Goal: Check status: Check status

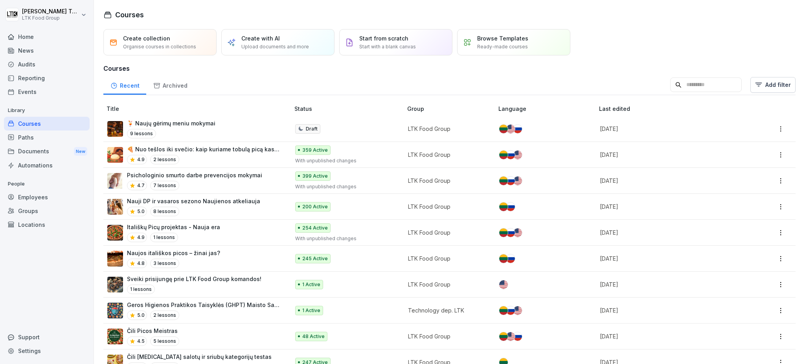
click at [40, 225] on div "Locations" at bounding box center [47, 225] width 86 height 14
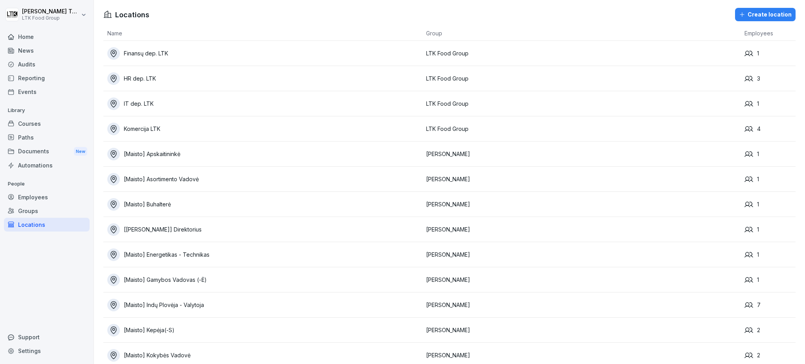
click at [36, 124] on div "Courses" at bounding box center [47, 124] width 86 height 14
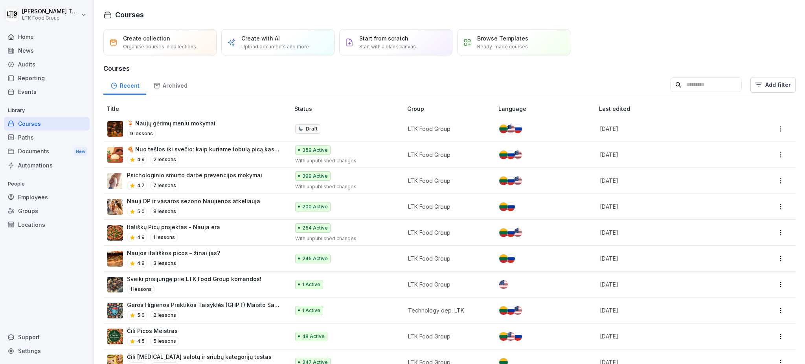
click at [38, 197] on div "Employees" at bounding box center [47, 197] width 86 height 14
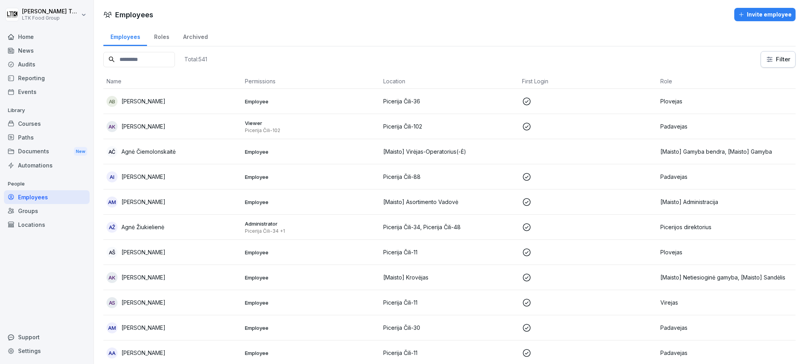
click at [154, 61] on input at bounding box center [139, 59] width 72 height 15
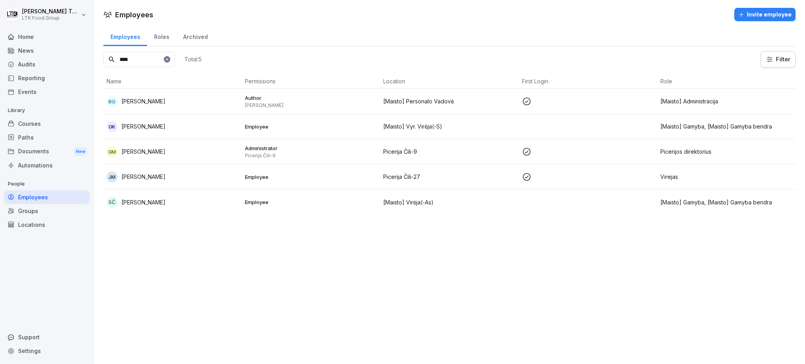
type input "****"
click at [158, 149] on div "GM [PERSON_NAME]" at bounding box center [172, 151] width 132 height 11
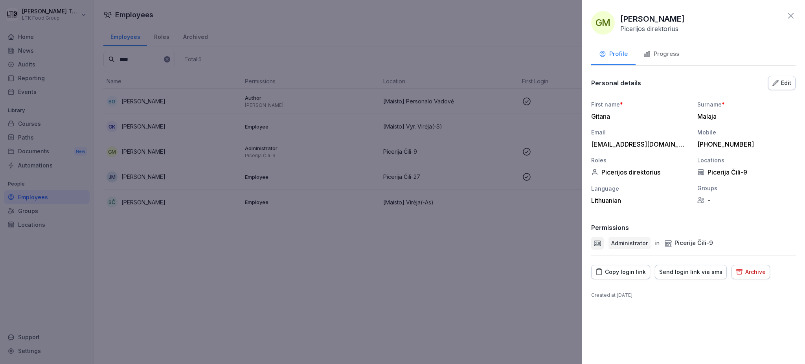
click at [659, 57] on div "Progress" at bounding box center [661, 54] width 36 height 9
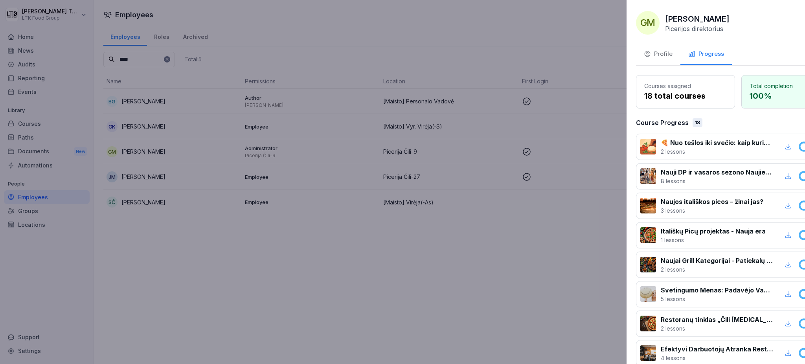
click at [477, 222] on div at bounding box center [402, 182] width 805 height 364
